Goal: Information Seeking & Learning: Learn about a topic

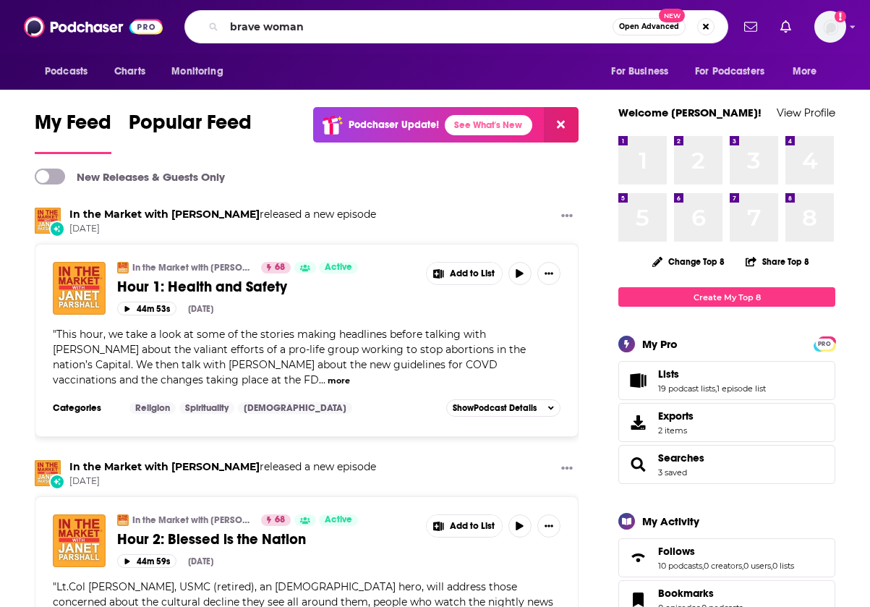
type input "brave woman"
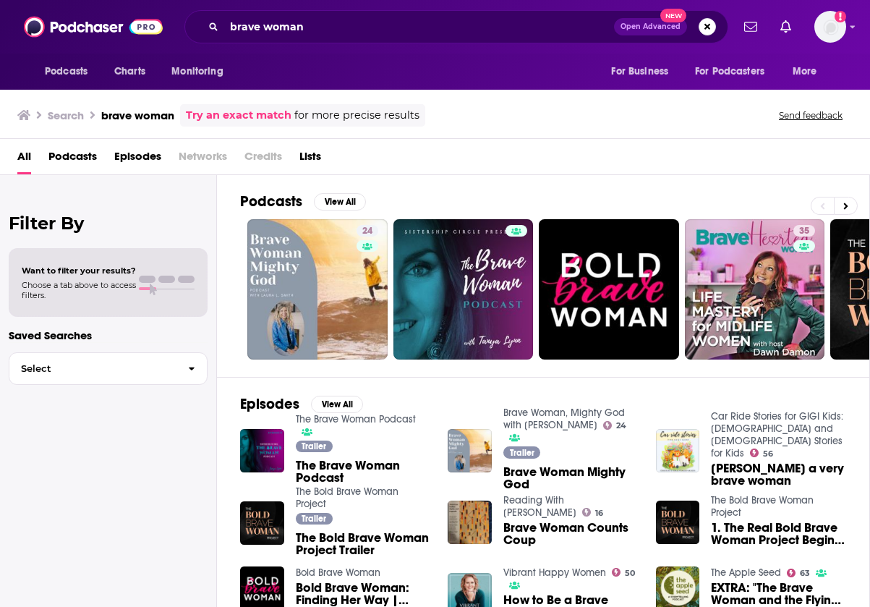
click at [531, 474] on span "Brave Woman Mighty God" at bounding box center [570, 478] width 135 height 25
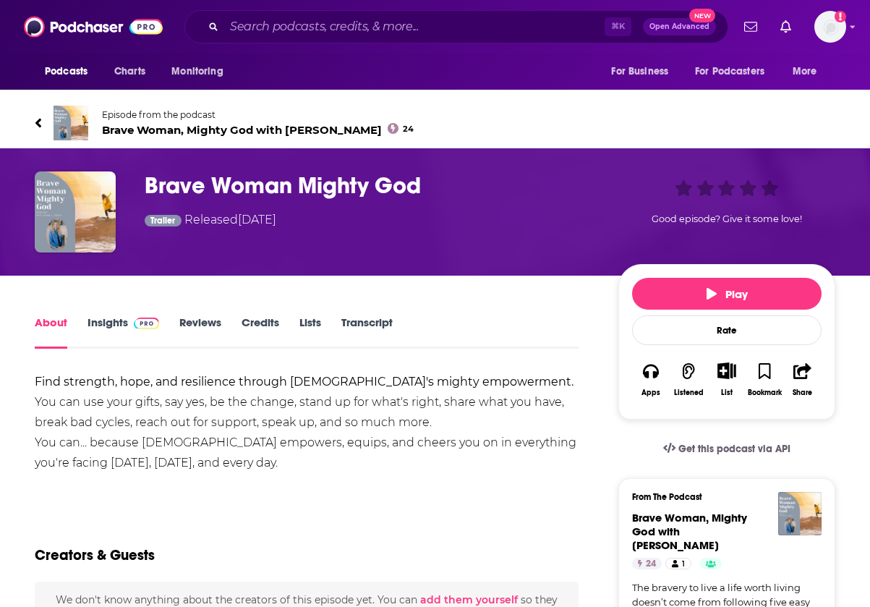
click at [111, 327] on link "Insights" at bounding box center [123, 331] width 72 height 33
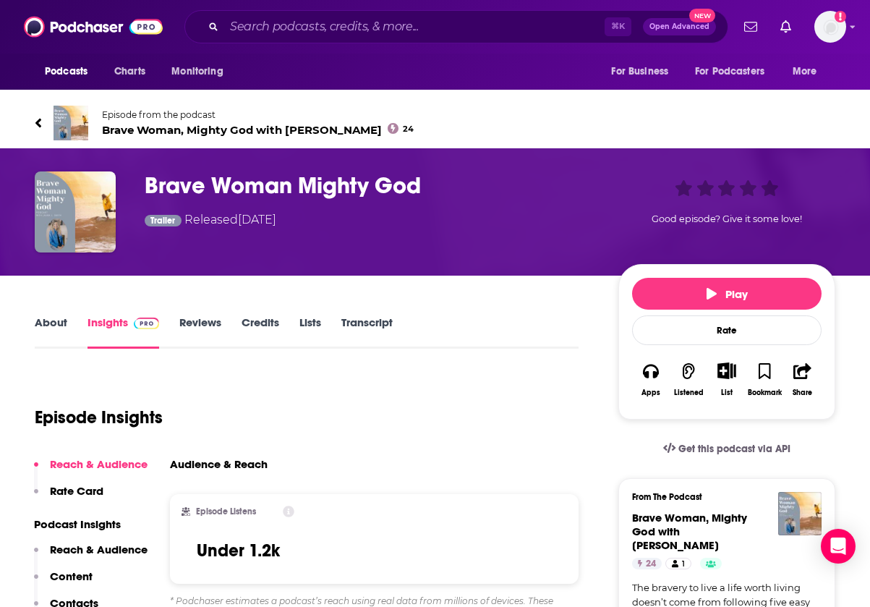
click at [205, 129] on span "Brave Woman, Mighty God with [PERSON_NAME] 24" at bounding box center [258, 130] width 312 height 14
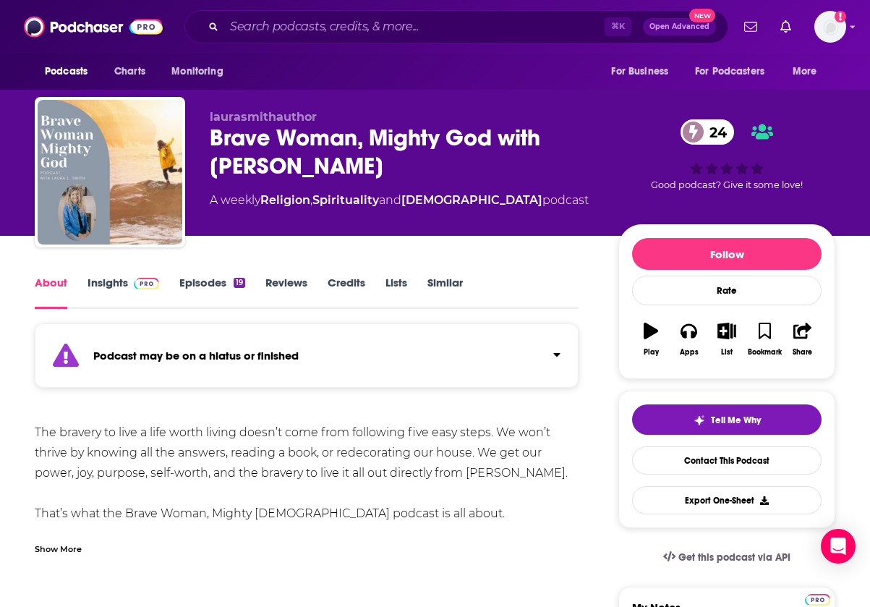
click at [139, 276] on span at bounding box center [146, 282] width 25 height 14
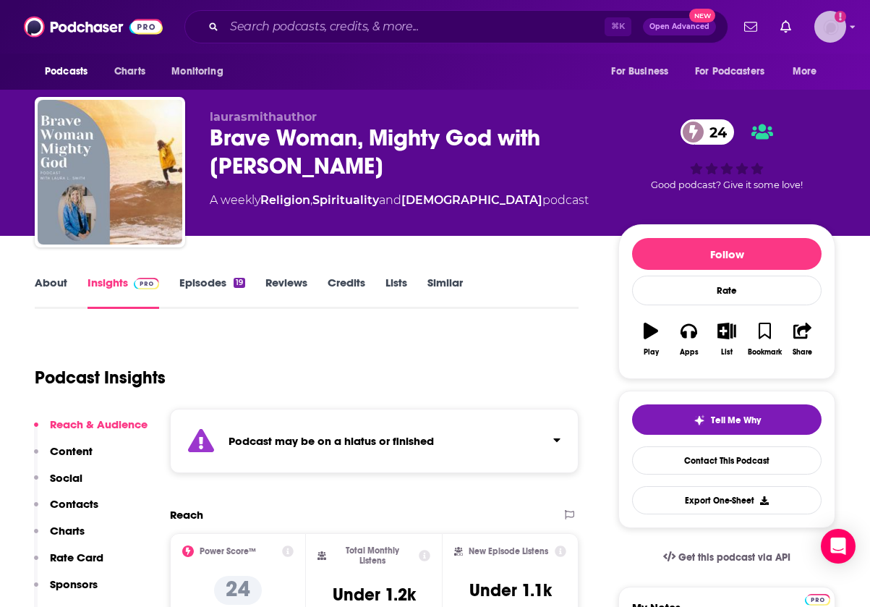
click at [837, 22] on img "Logged in as shcarlos" at bounding box center [830, 27] width 32 height 32
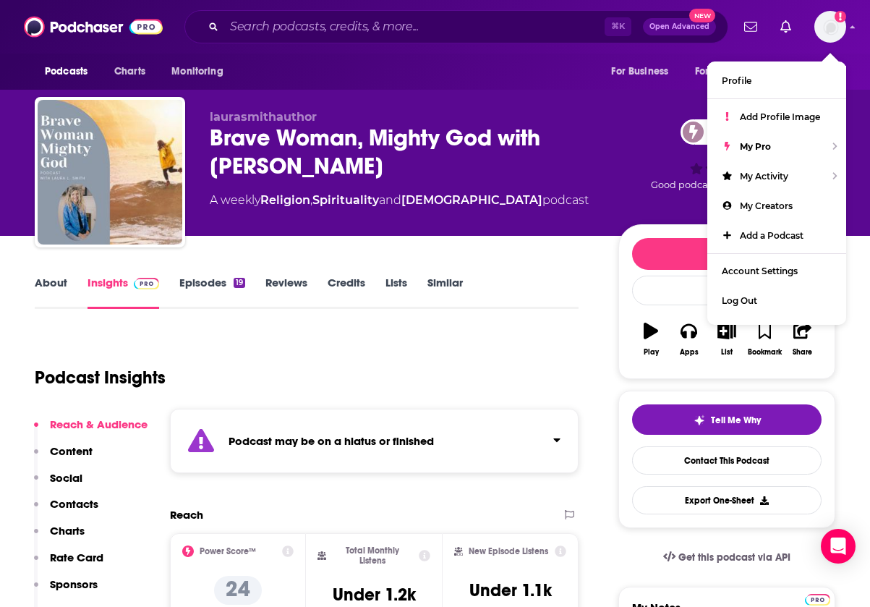
click at [491, 65] on div "Podcasts Charts Monitoring For Business For Podcasters More" at bounding box center [435, 71] width 870 height 36
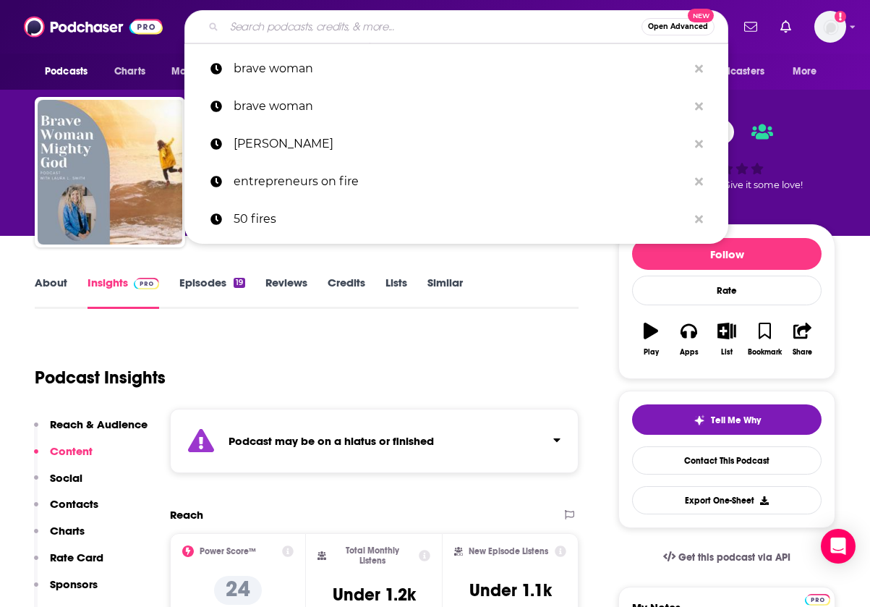
click at [472, 19] on input "Search podcasts, credits, & more..." at bounding box center [432, 26] width 417 height 23
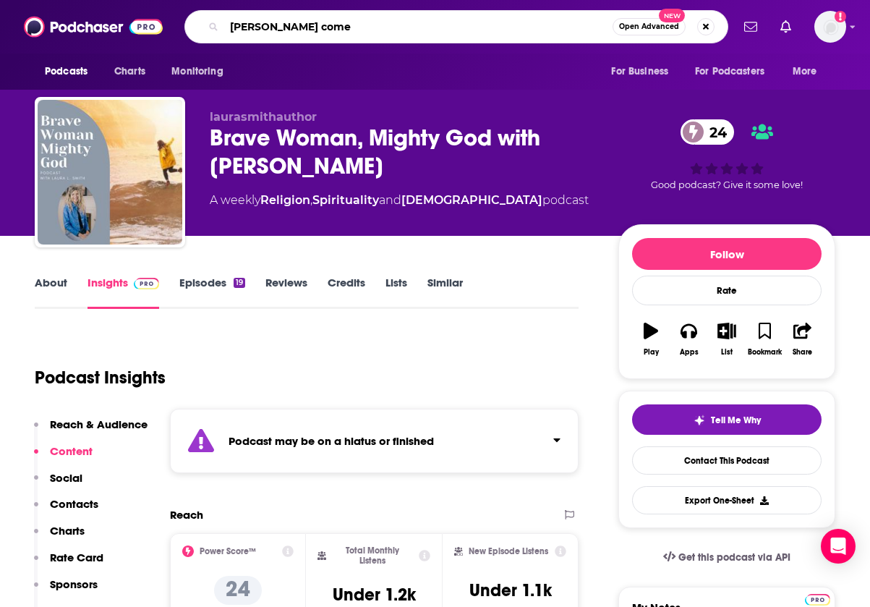
type input "[PERSON_NAME]"
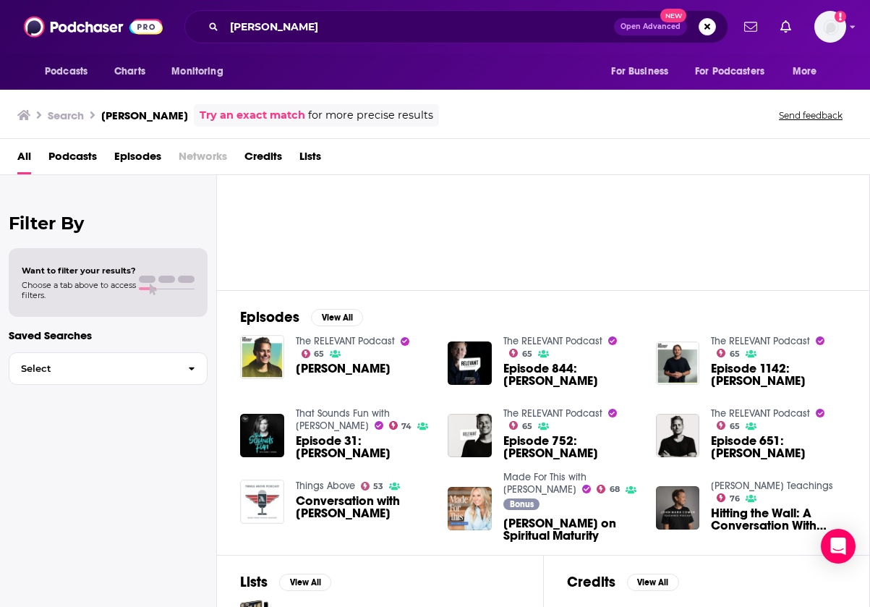
scroll to position [106, 0]
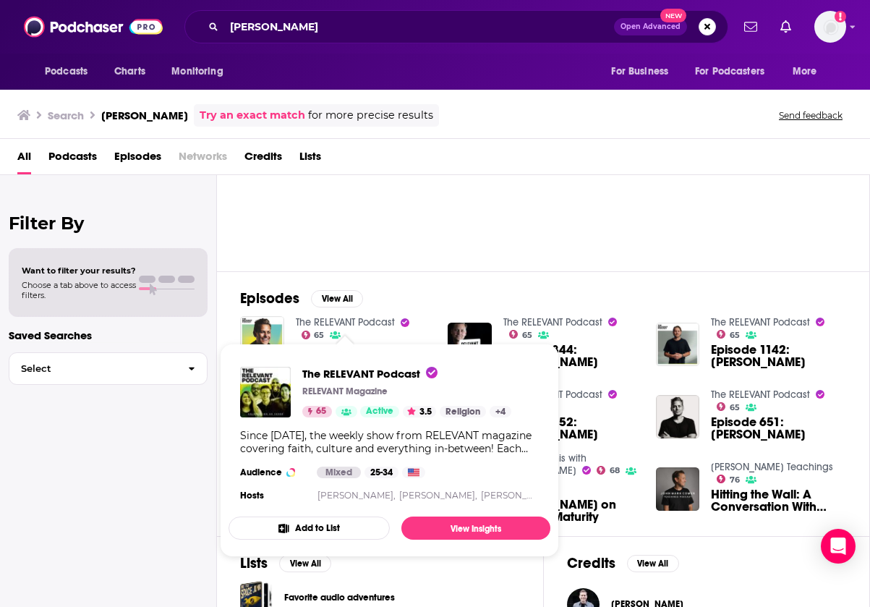
click at [158, 466] on div "Filter By Want to filter your results? Choose a tab above to access filters. Sa…" at bounding box center [108, 478] width 217 height 607
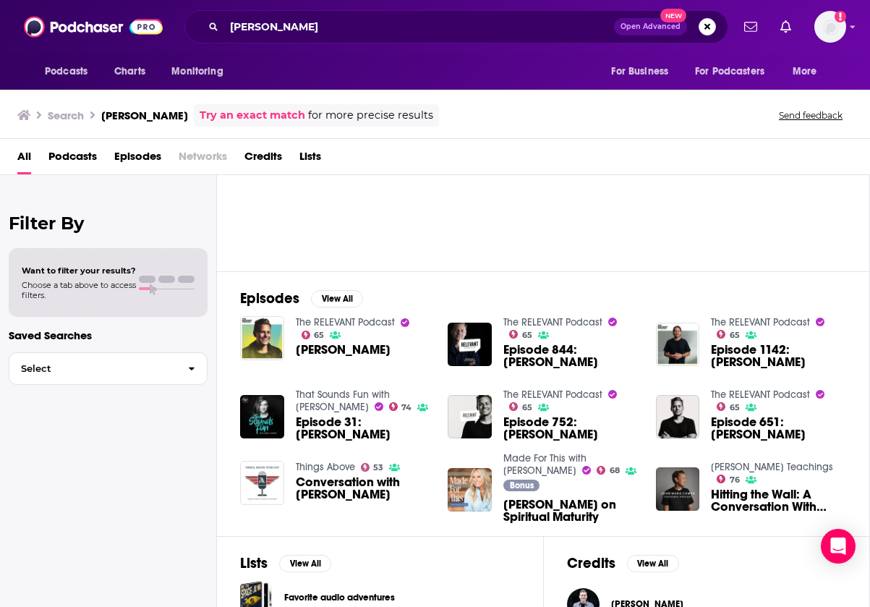
click at [330, 420] on span "Episode 31: [PERSON_NAME]" at bounding box center [363, 428] width 135 height 25
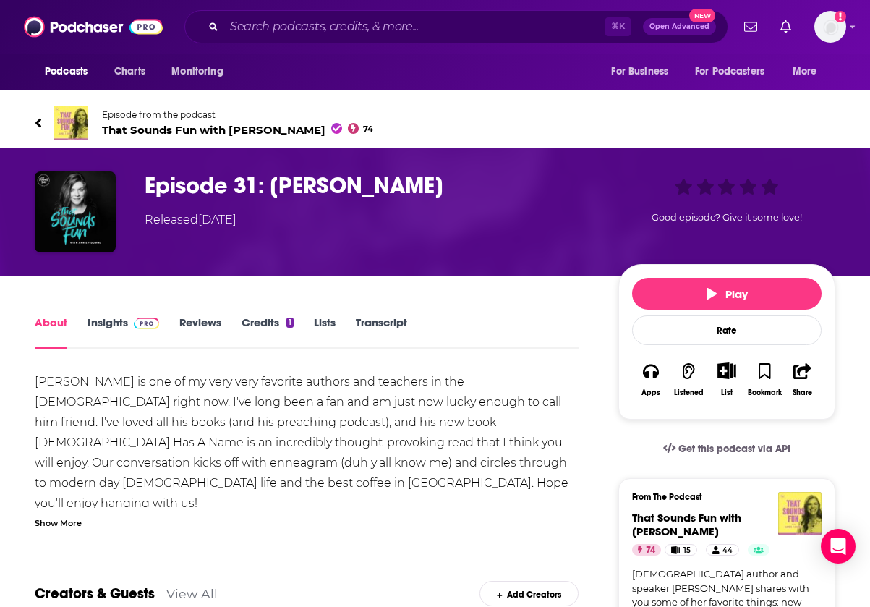
click at [112, 324] on link "Insights" at bounding box center [123, 331] width 72 height 33
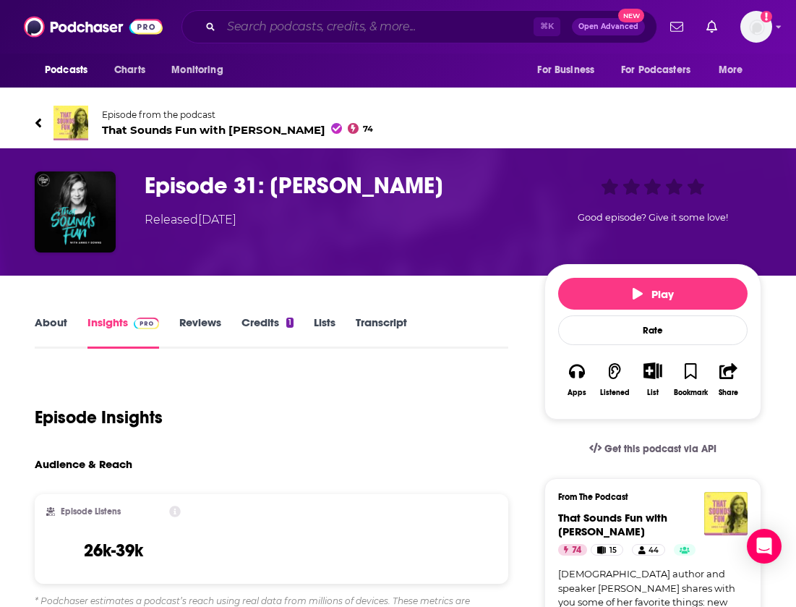
click at [296, 35] on input "Search podcasts, credits, & more..." at bounding box center [377, 26] width 312 height 23
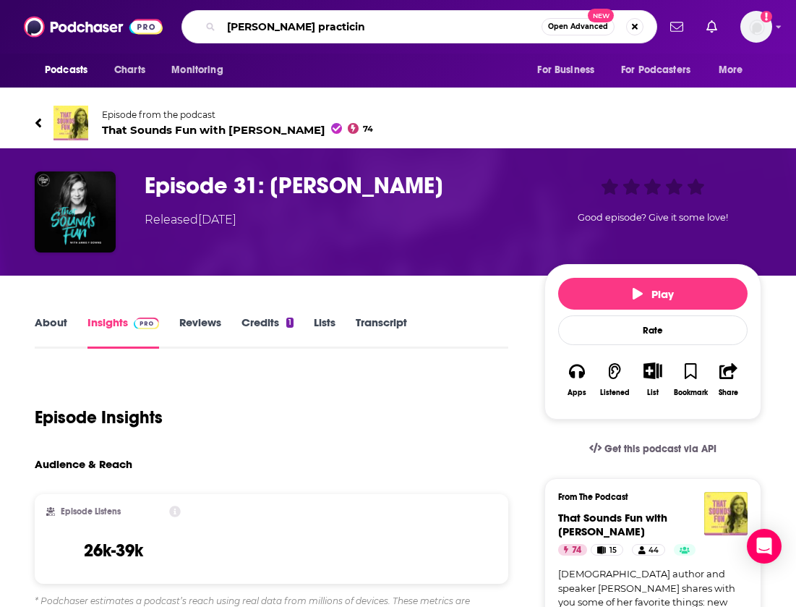
type input "[PERSON_NAME] practicing"
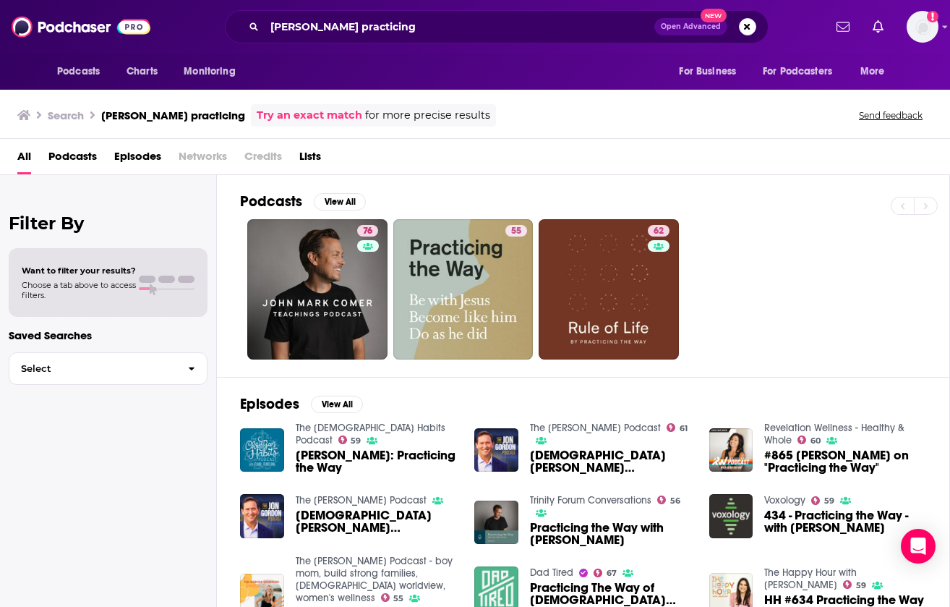
click at [131, 156] on span "Episodes" at bounding box center [137, 160] width 47 height 30
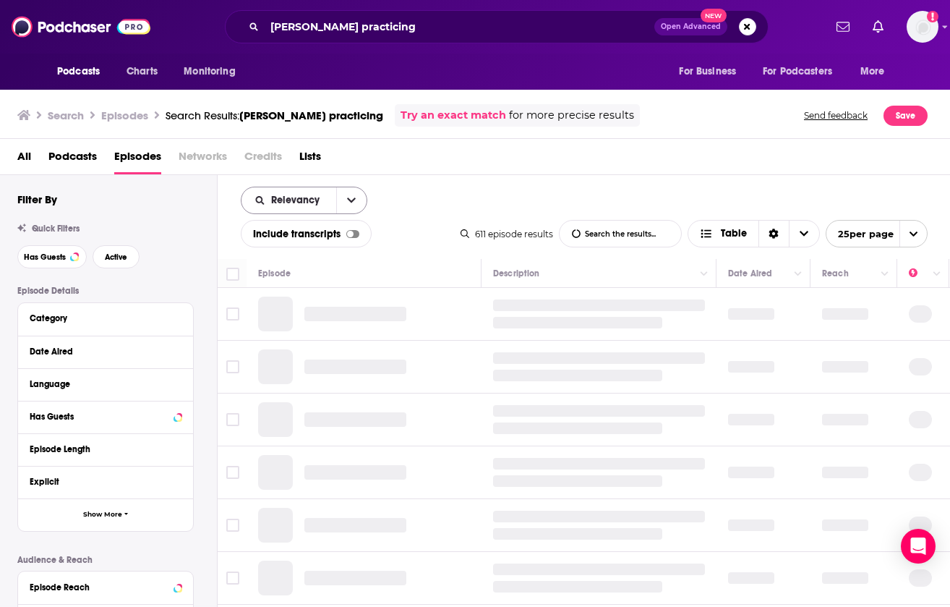
click at [351, 198] on icon "open menu" at bounding box center [351, 200] width 9 height 10
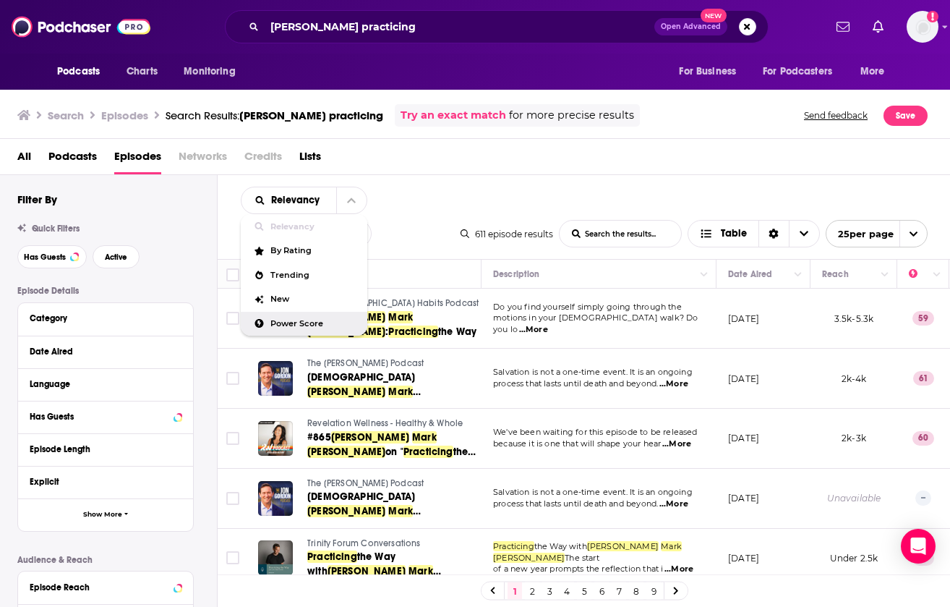
click at [299, 317] on div "Power Score" at bounding box center [304, 324] width 127 height 25
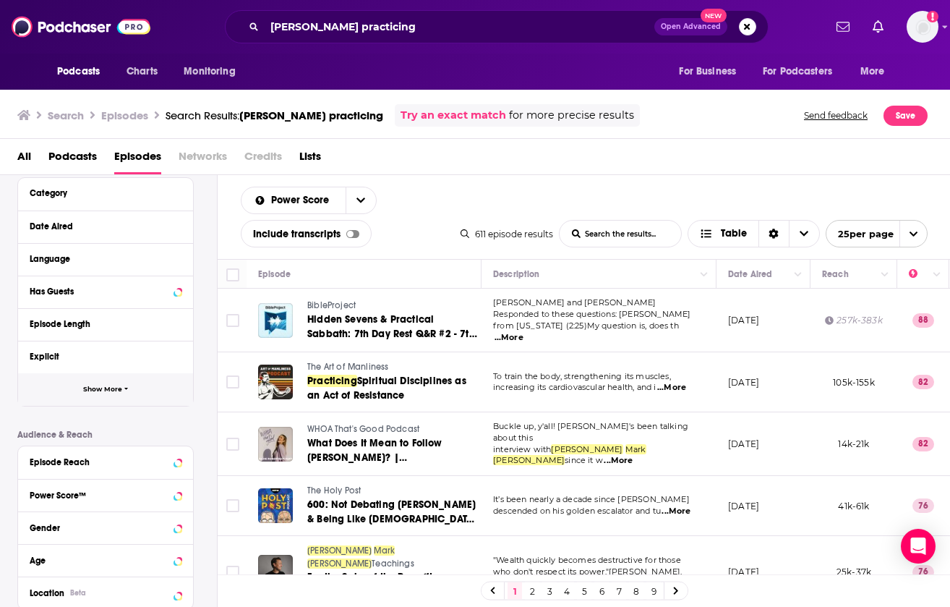
scroll to position [133, 0]
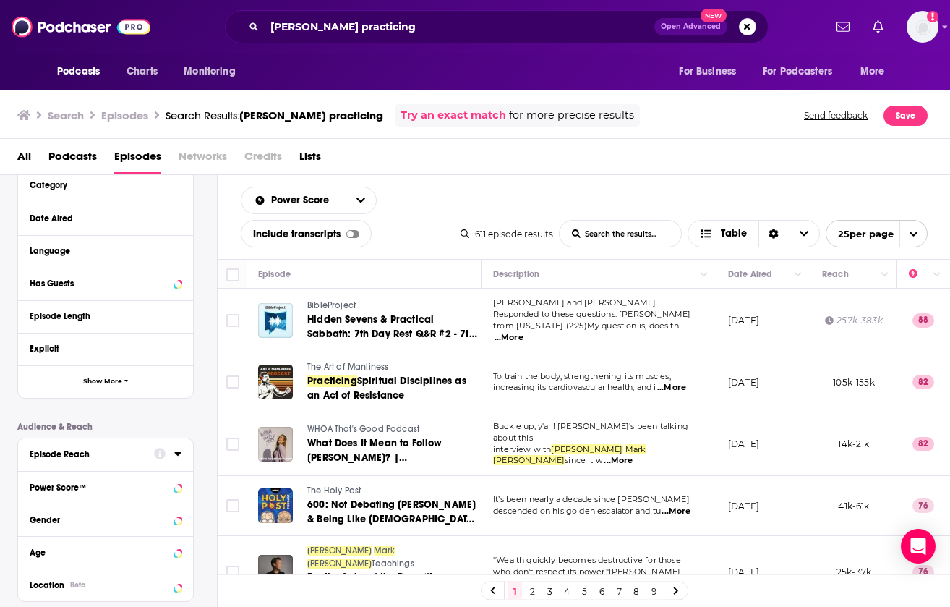
click at [177, 453] on icon at bounding box center [177, 453] width 7 height 12
click at [111, 379] on span "Show More" at bounding box center [102, 381] width 39 height 8
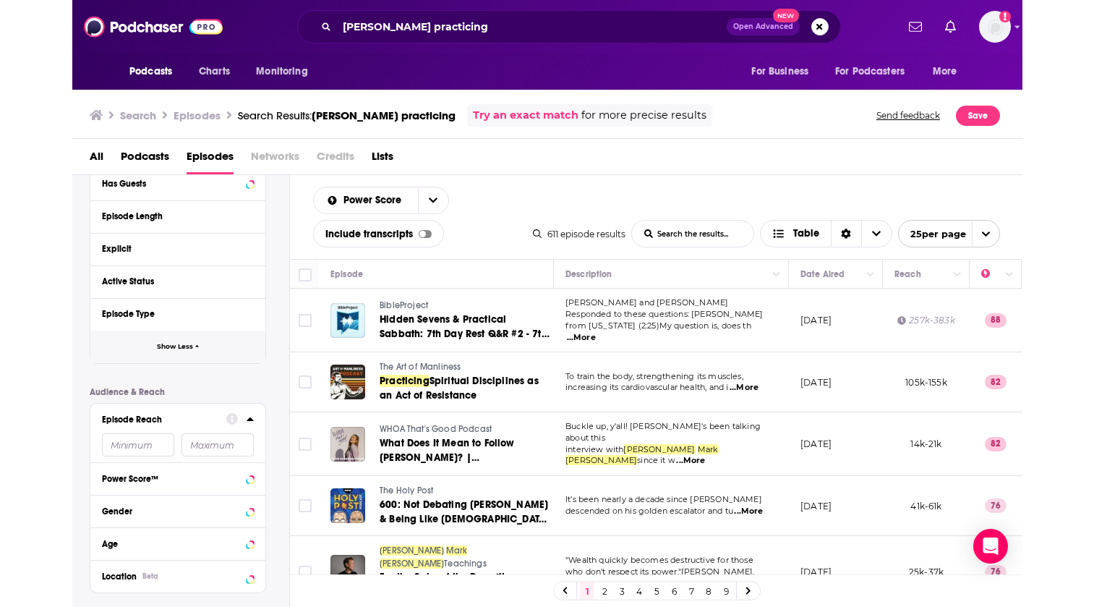
scroll to position [251, 0]
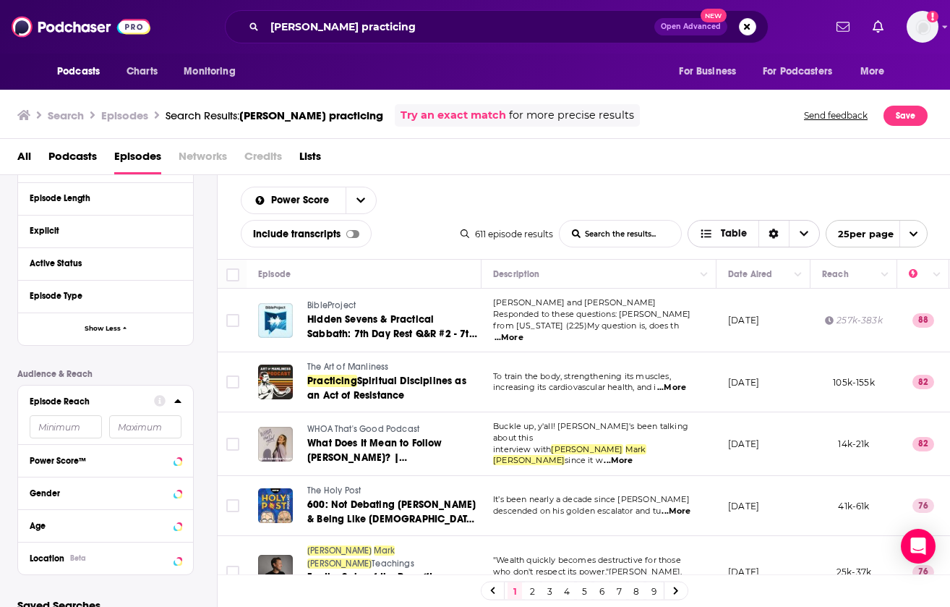
click at [721, 235] on span "Table" at bounding box center [734, 233] width 26 height 10
click at [769, 236] on icon "Sort Direction" at bounding box center [773, 234] width 9 height 10
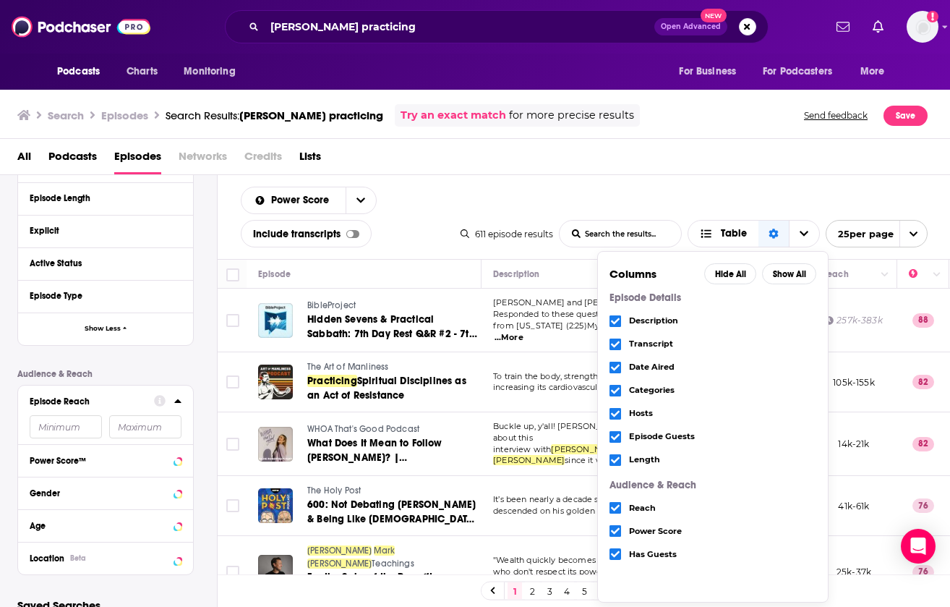
click at [614, 552] on icon "Choose View" at bounding box center [615, 553] width 9 height 9
click at [613, 432] on icon "Choose View" at bounding box center [615, 436] width 9 height 9
click at [614, 435] on icon "Choose View" at bounding box center [615, 436] width 9 height 9
click at [615, 557] on icon "Choose View" at bounding box center [615, 553] width 9 height 9
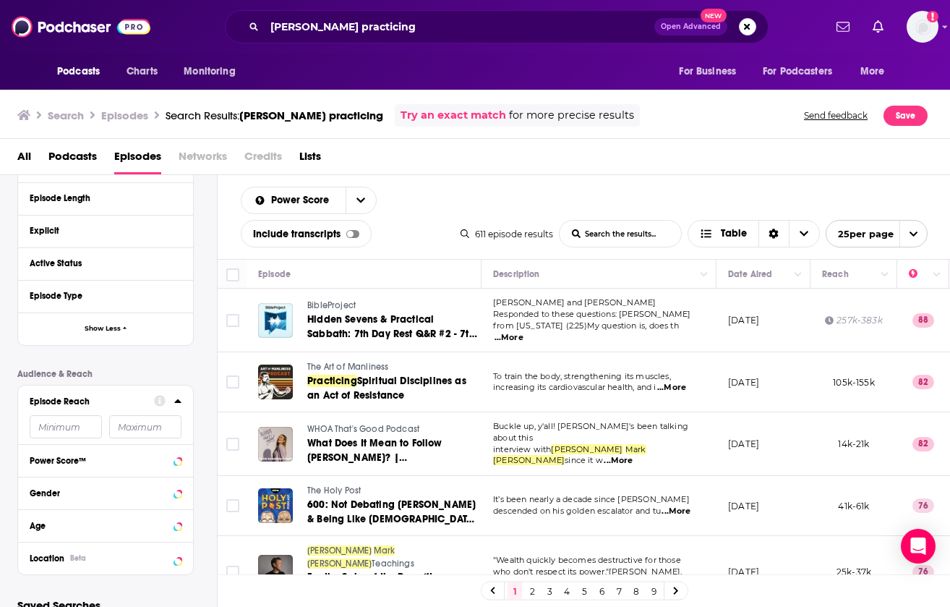
click at [197, 373] on div "Episode Details Category Date Aired Language Has Guests Episode Length Explicit…" at bounding box center [117, 305] width 200 height 540
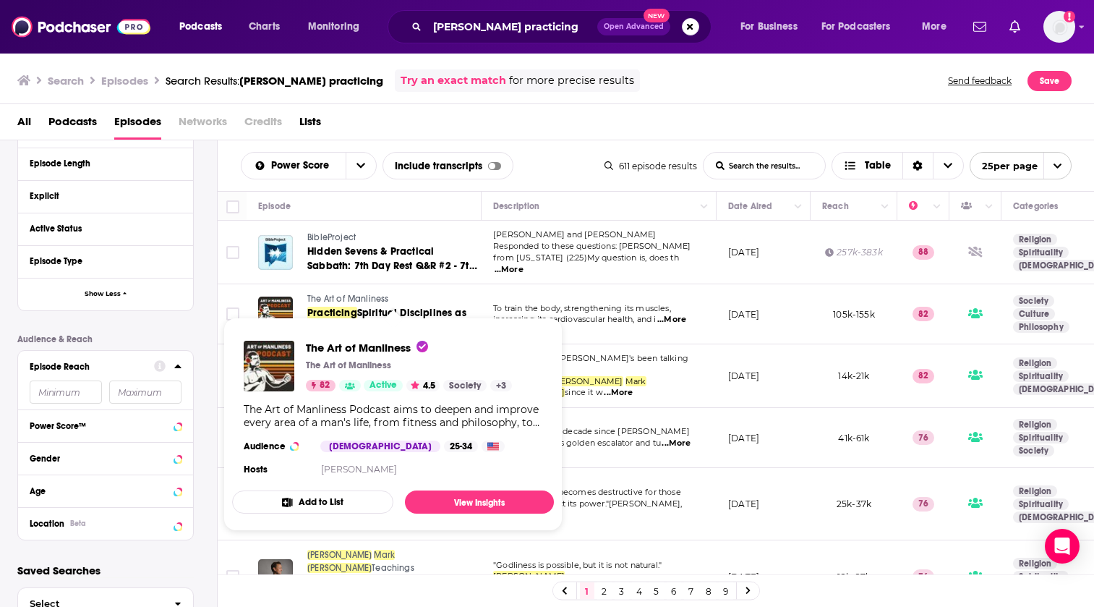
click at [425, 199] on div "Episode" at bounding box center [363, 205] width 211 height 17
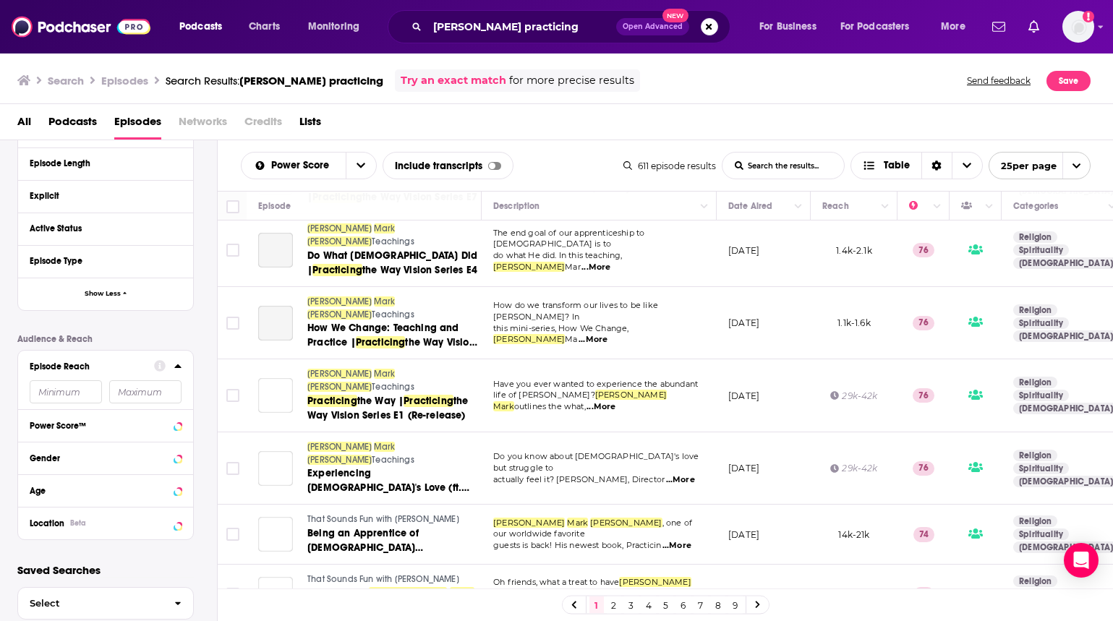
scroll to position [1115, 0]
click at [612, 606] on link "2" at bounding box center [614, 604] width 14 height 17
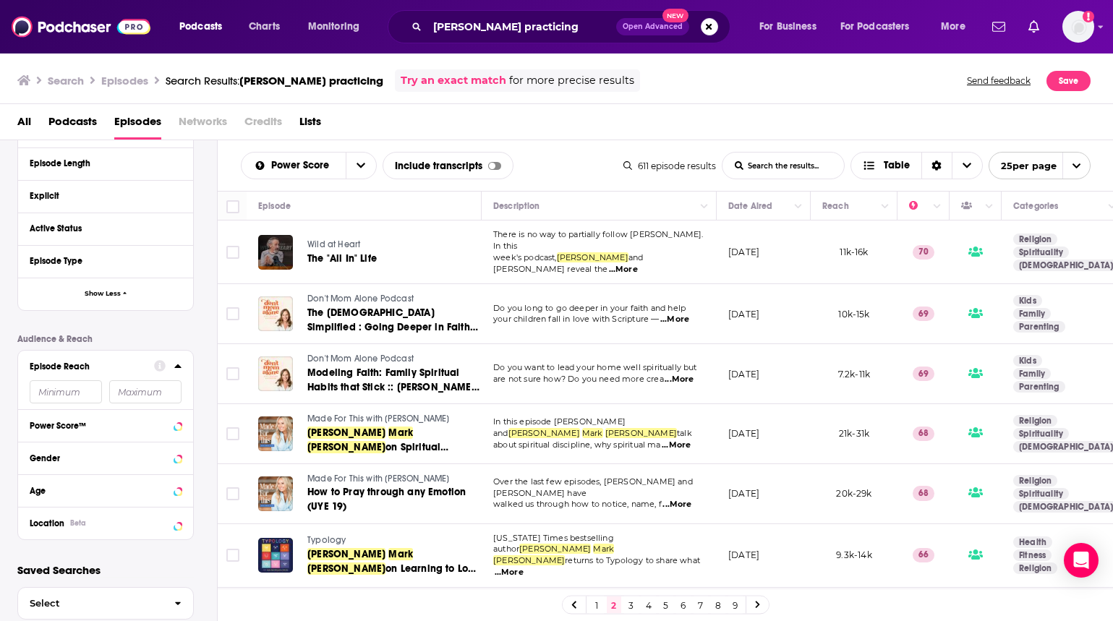
click at [638, 264] on span "...More" at bounding box center [623, 270] width 29 height 12
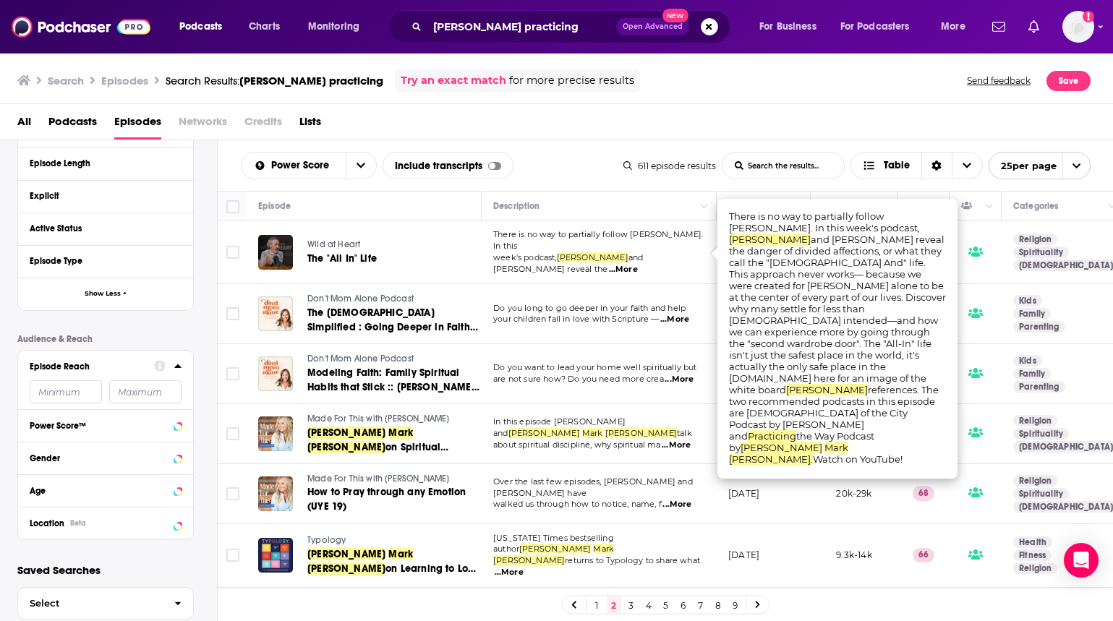
click at [558, 142] on div "Power Score List Search Input Search the results... Include transcripts Table 6…" at bounding box center [666, 165] width 896 height 51
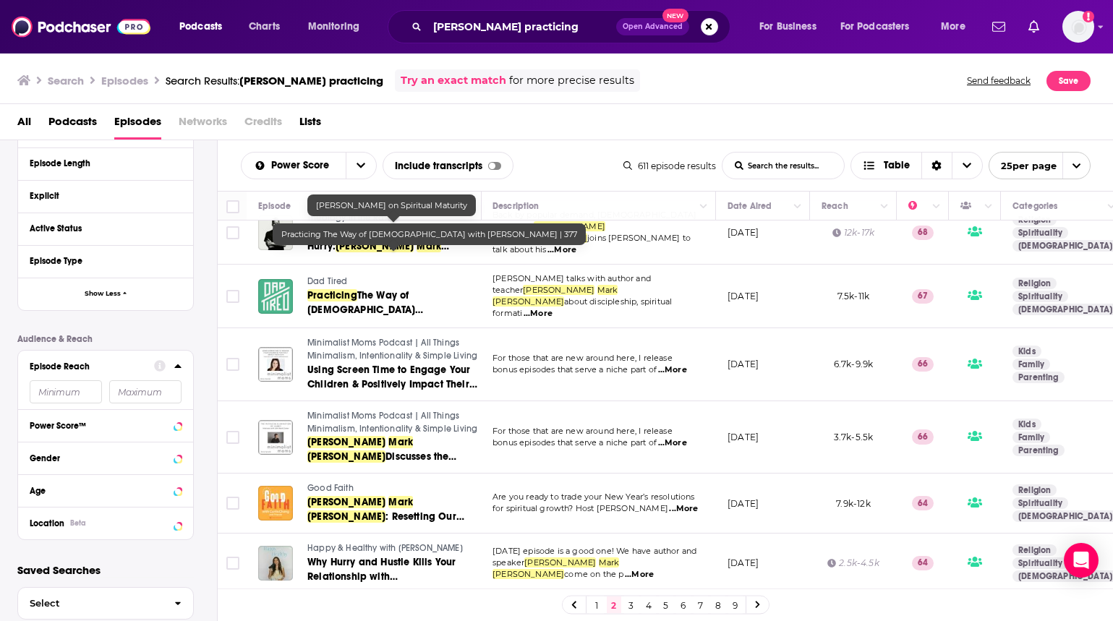
scroll to position [656, 1]
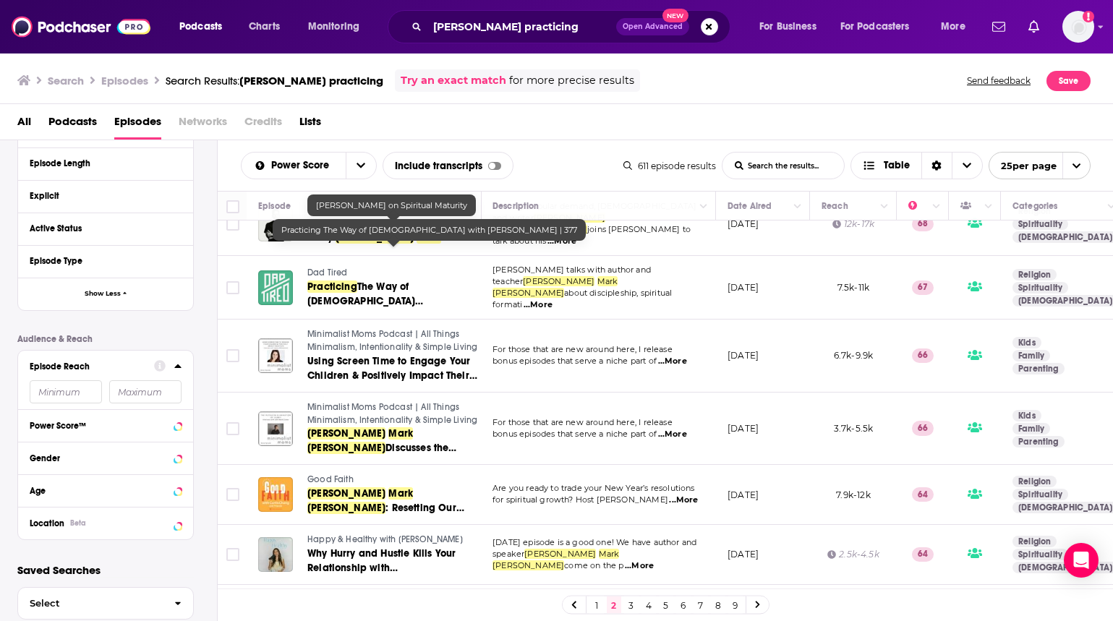
click at [675, 429] on span "...More" at bounding box center [672, 435] width 29 height 12
click at [620, 423] on td "For those that are new around here, I release bonus episodes that serve a niche…" at bounding box center [598, 429] width 235 height 73
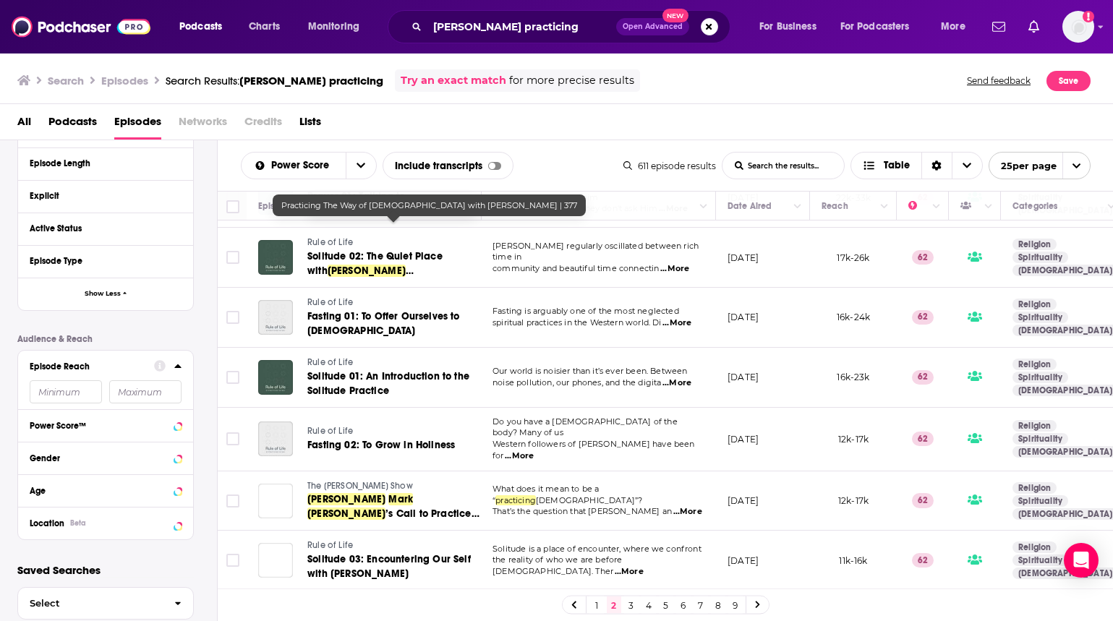
scroll to position [1141, 1]
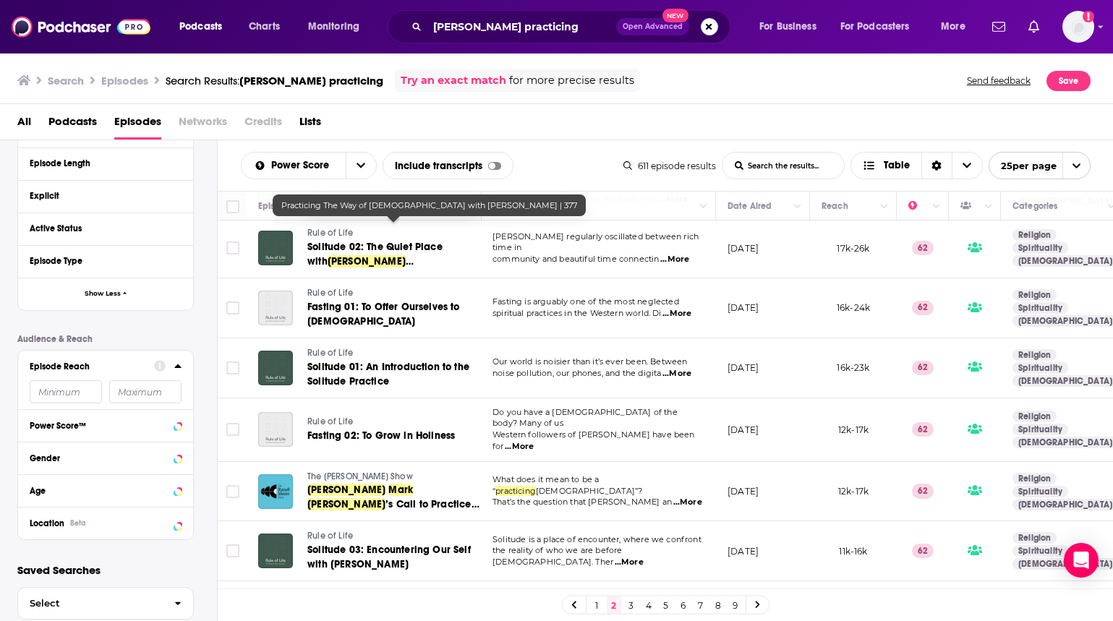
click at [627, 604] on link "3" at bounding box center [631, 604] width 14 height 17
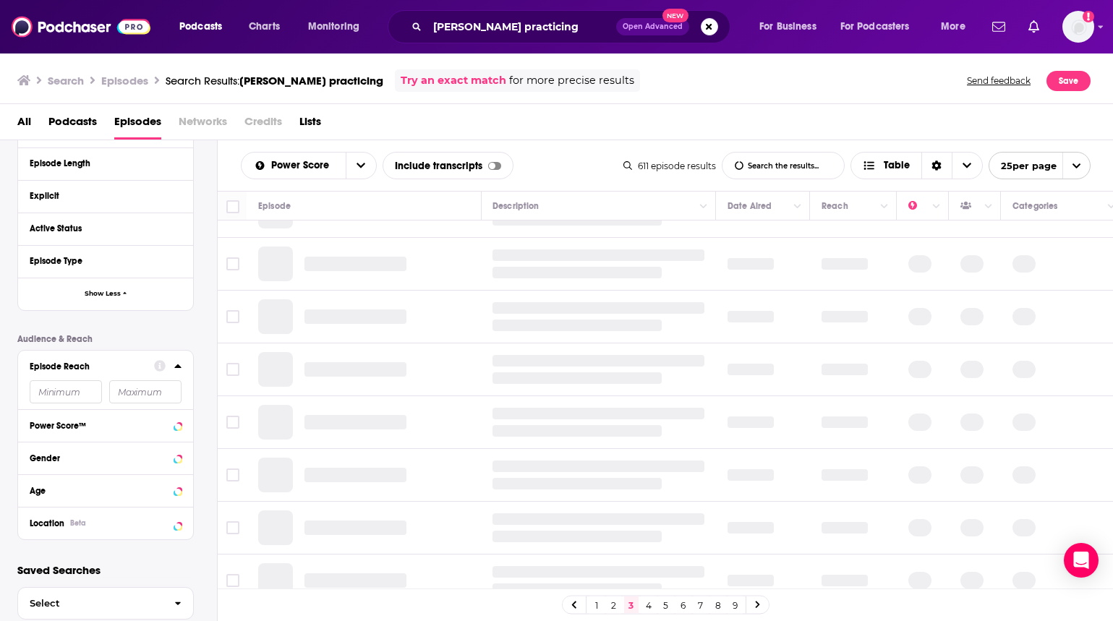
scroll to position [0, 1]
